Goal: Find specific page/section: Find specific page/section

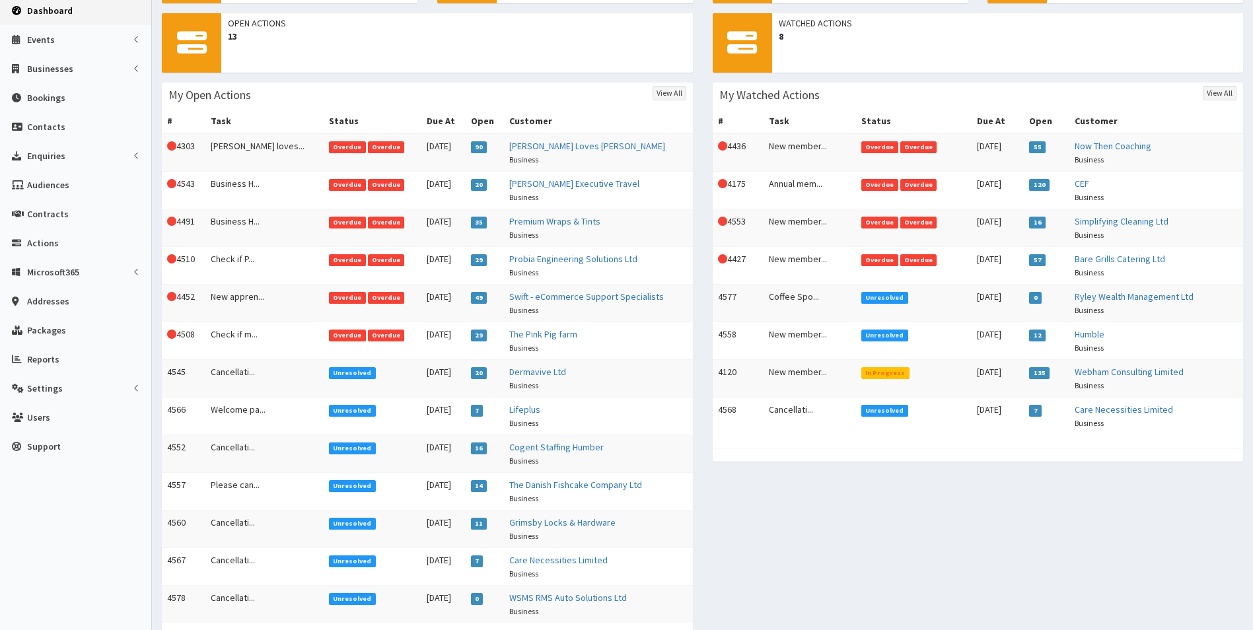
scroll to position [212, 0]
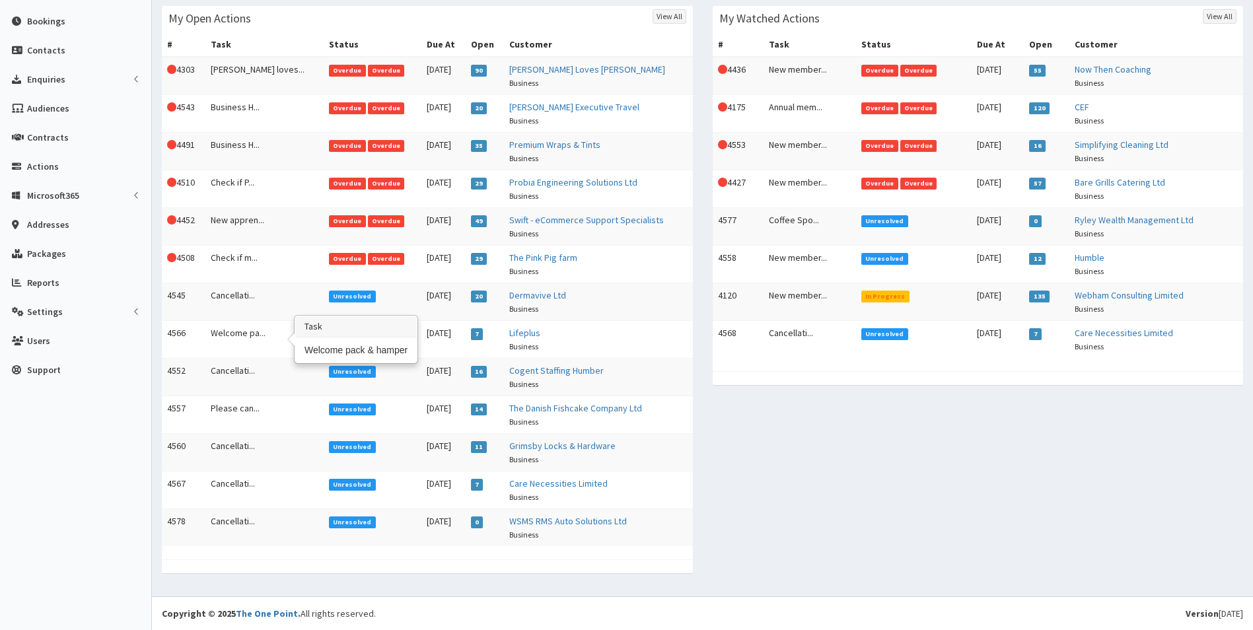
click at [240, 333] on td "Welcome pa..." at bounding box center [264, 339] width 118 height 38
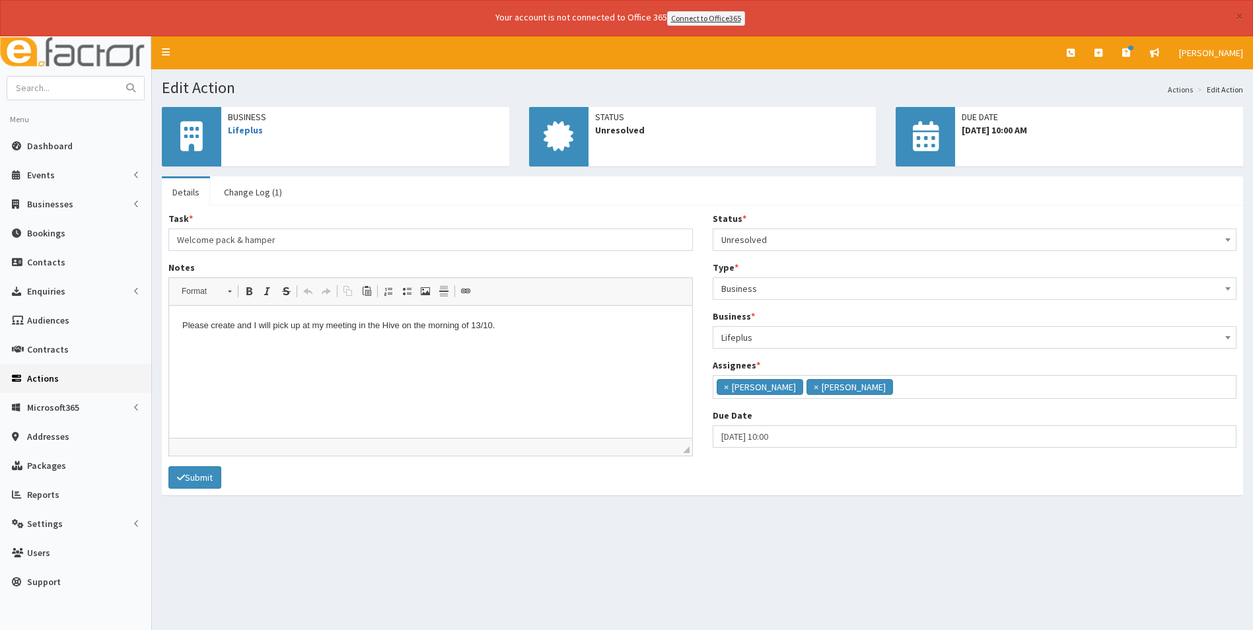
scroll to position [96, 0]
click at [55, 147] on span "Dashboard" at bounding box center [50, 146] width 46 height 12
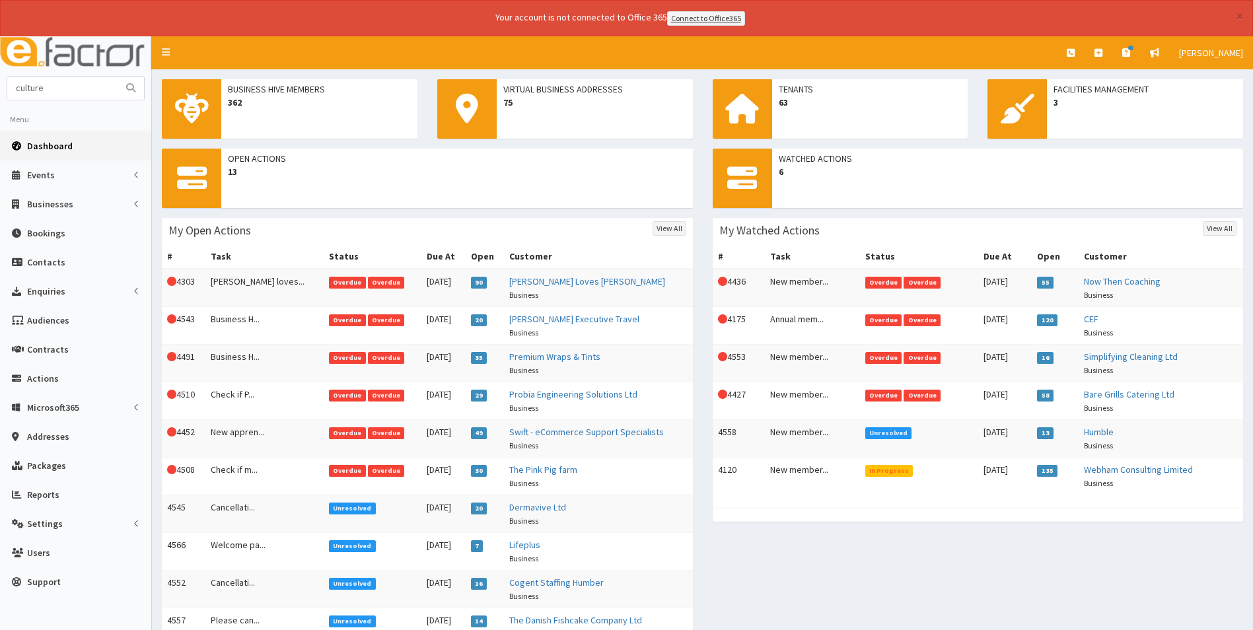
type input "culture"
click at [118, 77] on button "submit" at bounding box center [131, 88] width 26 height 23
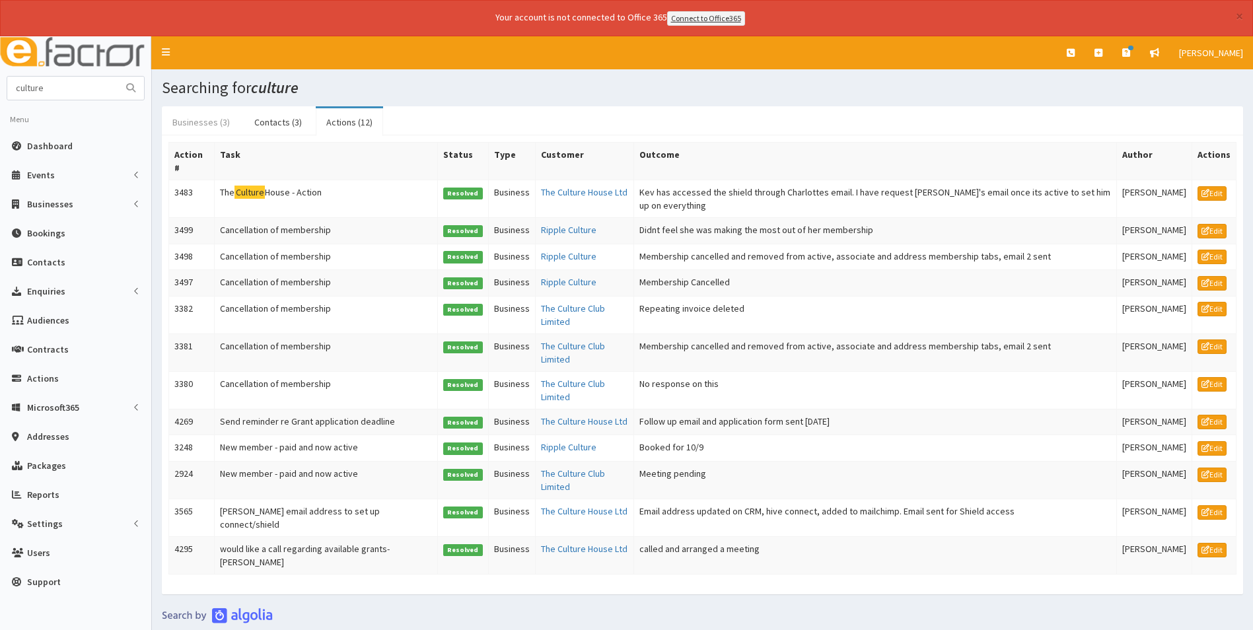
click at [200, 123] on link "Businesses (3)" at bounding box center [201, 122] width 79 height 28
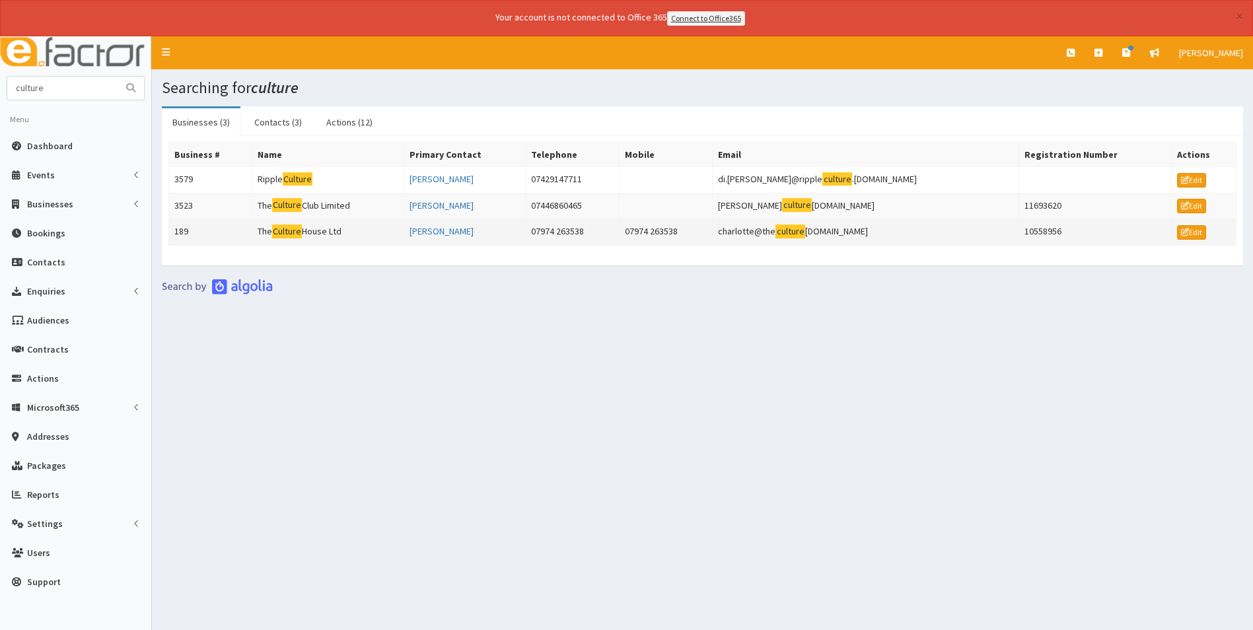
click at [302, 231] on mark "Culture" at bounding box center [287, 231] width 30 height 14
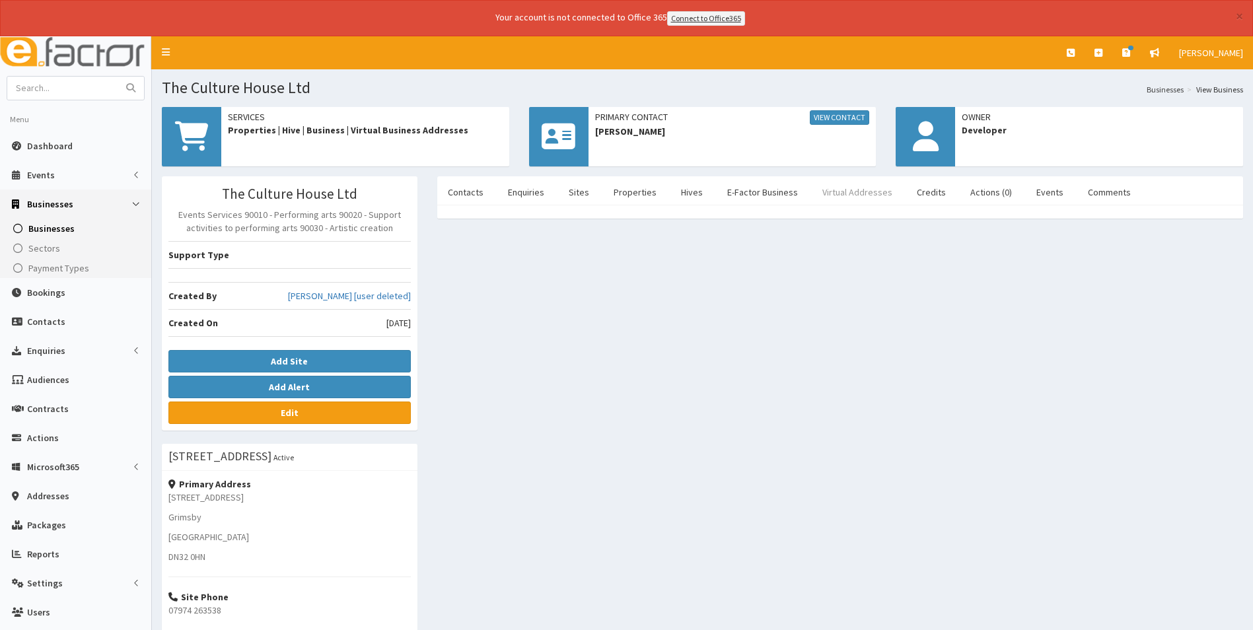
click at [839, 197] on link "Virtual Addresses" at bounding box center [856, 192] width 91 height 28
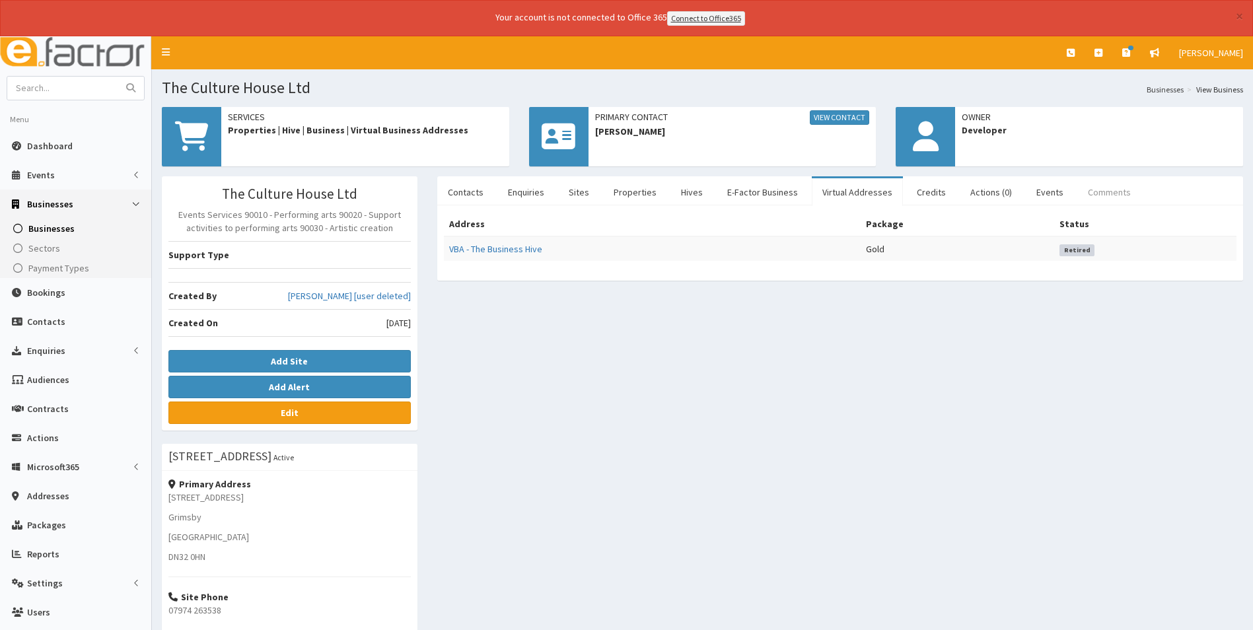
click at [1088, 197] on link "Comments" at bounding box center [1109, 192] width 64 height 28
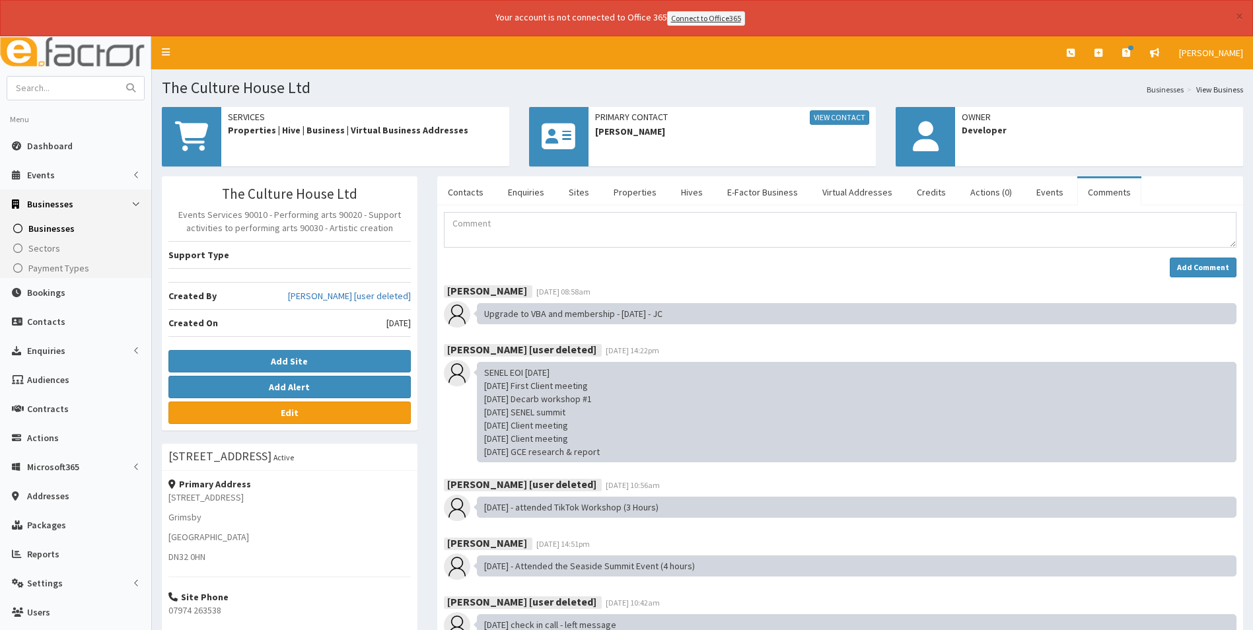
scroll to position [1369, 0]
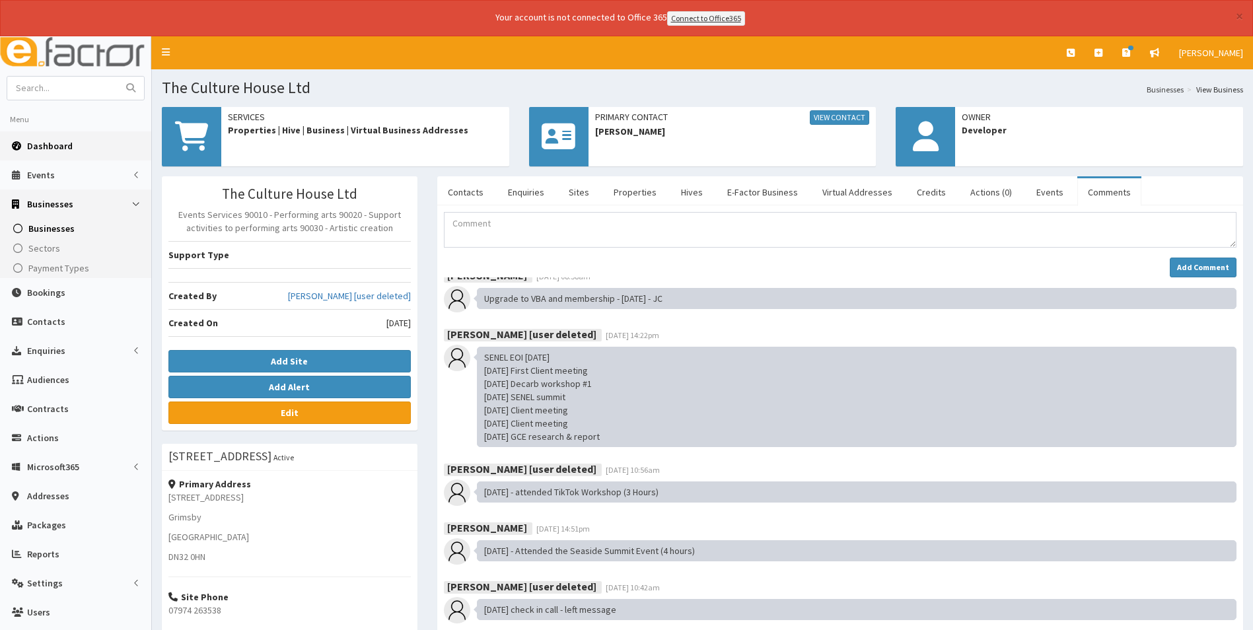
click at [42, 143] on span "Dashboard" at bounding box center [50, 146] width 46 height 12
